Goal: Task Accomplishment & Management: Manage account settings

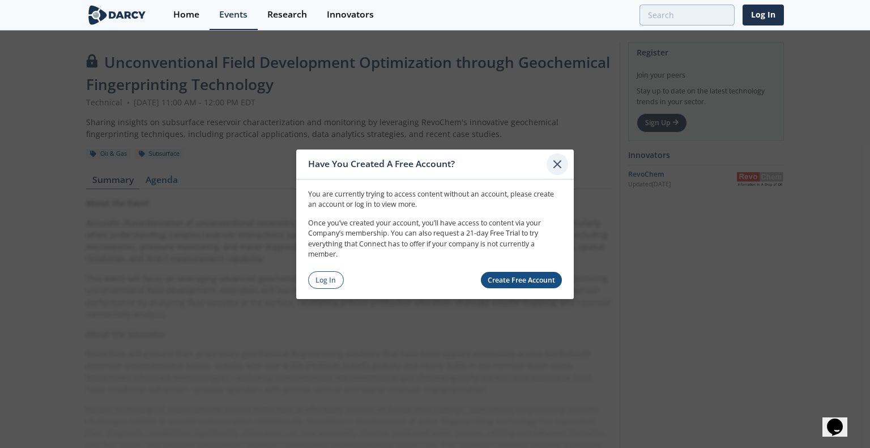
click at [558, 164] on icon at bounding box center [557, 163] width 7 height 7
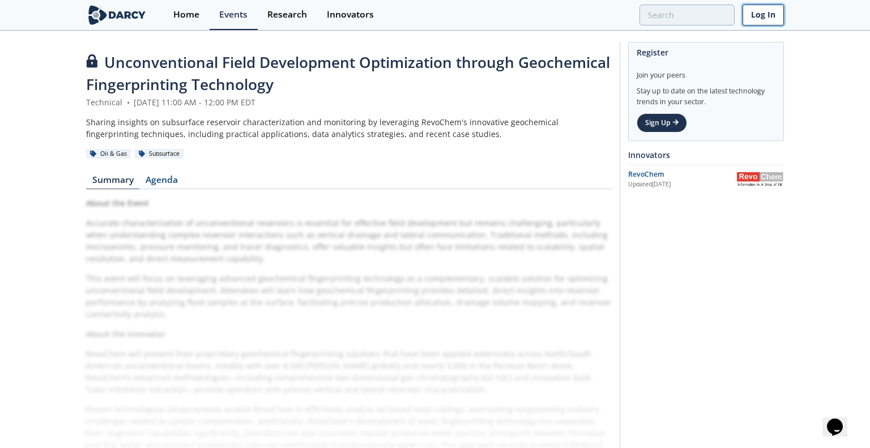
click at [763, 16] on link "Log In" at bounding box center [763, 15] width 41 height 21
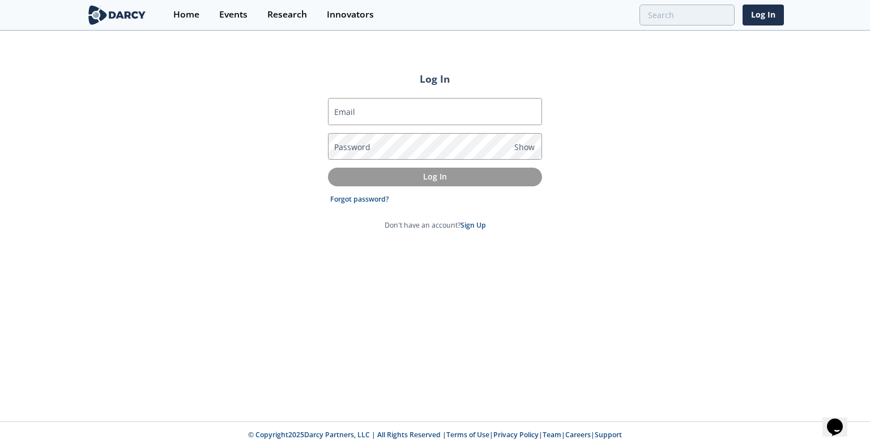
type input "[EMAIL_ADDRESS][DOMAIN_NAME]"
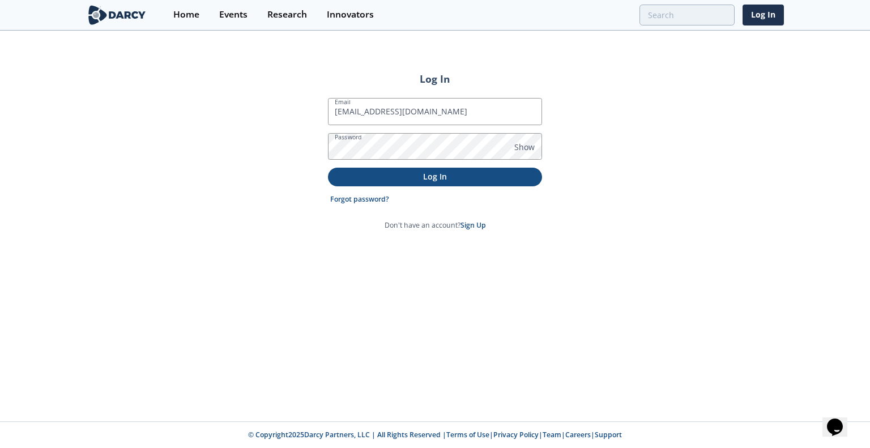
click at [381, 177] on p "Log In" at bounding box center [435, 177] width 198 height 12
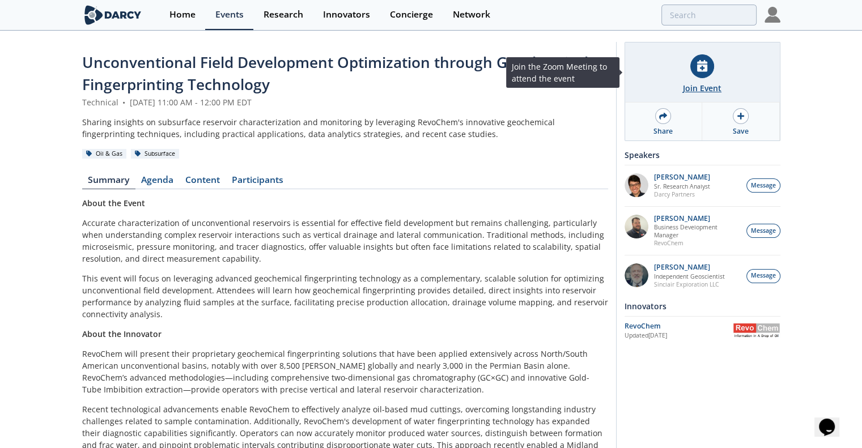
click at [707, 70] on div at bounding box center [702, 66] width 24 height 24
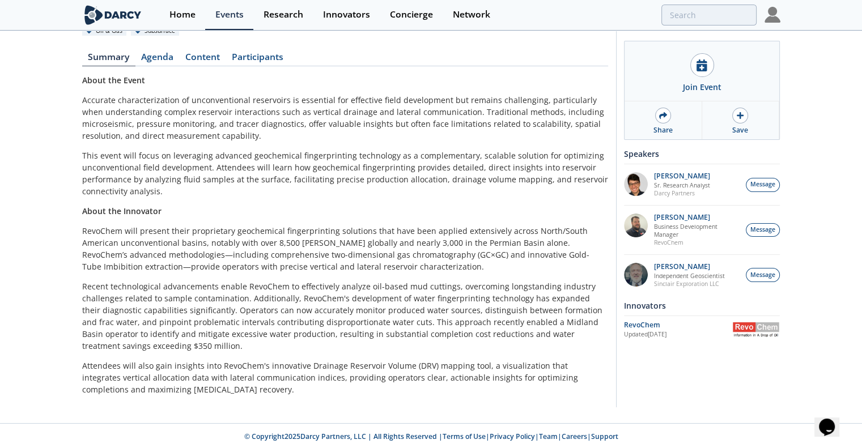
scroll to position [124, 0]
